Goal: Information Seeking & Learning: Learn about a topic

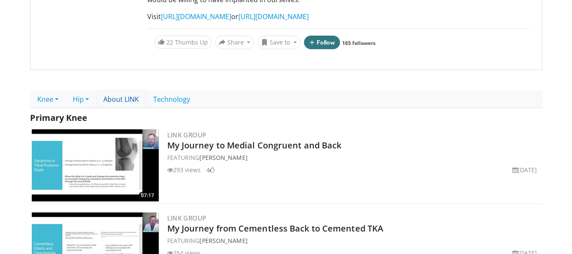
scroll to position [212, 0]
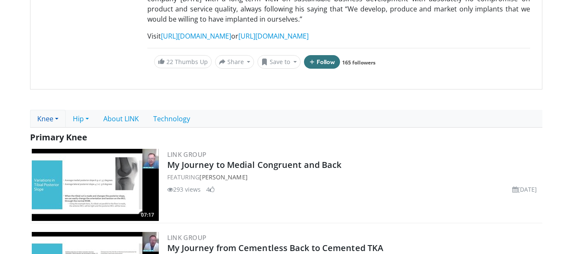
click at [43, 110] on link "Knee" at bounding box center [48, 119] width 36 height 18
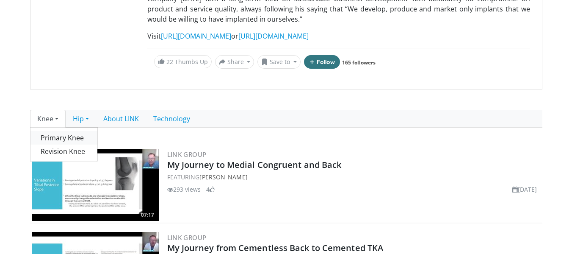
click at [58, 131] on link "Primary Knee" at bounding box center [64, 138] width 67 height 14
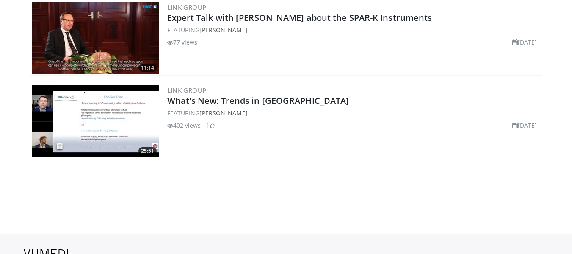
scroll to position [1991, 0]
